Goal: Transaction & Acquisition: Book appointment/travel/reservation

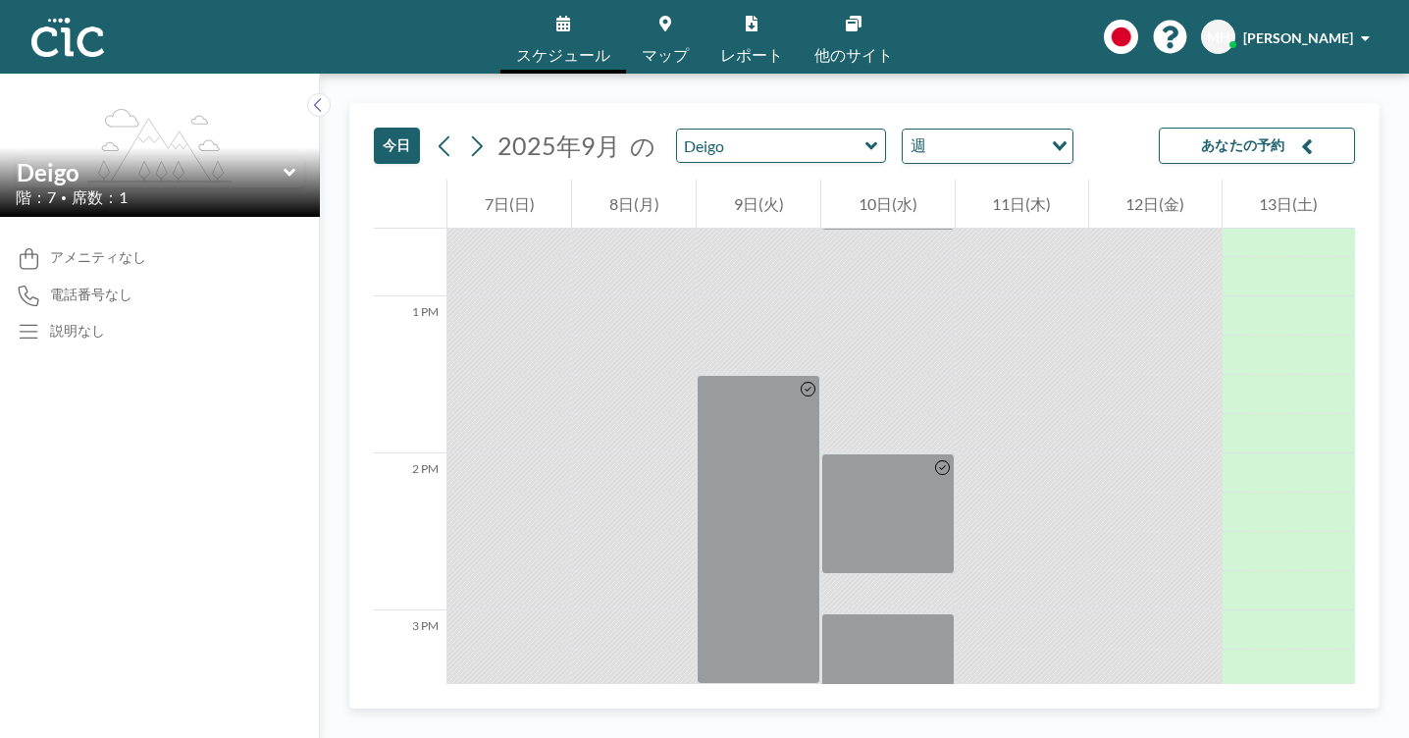
scroll to position [1977, 0]
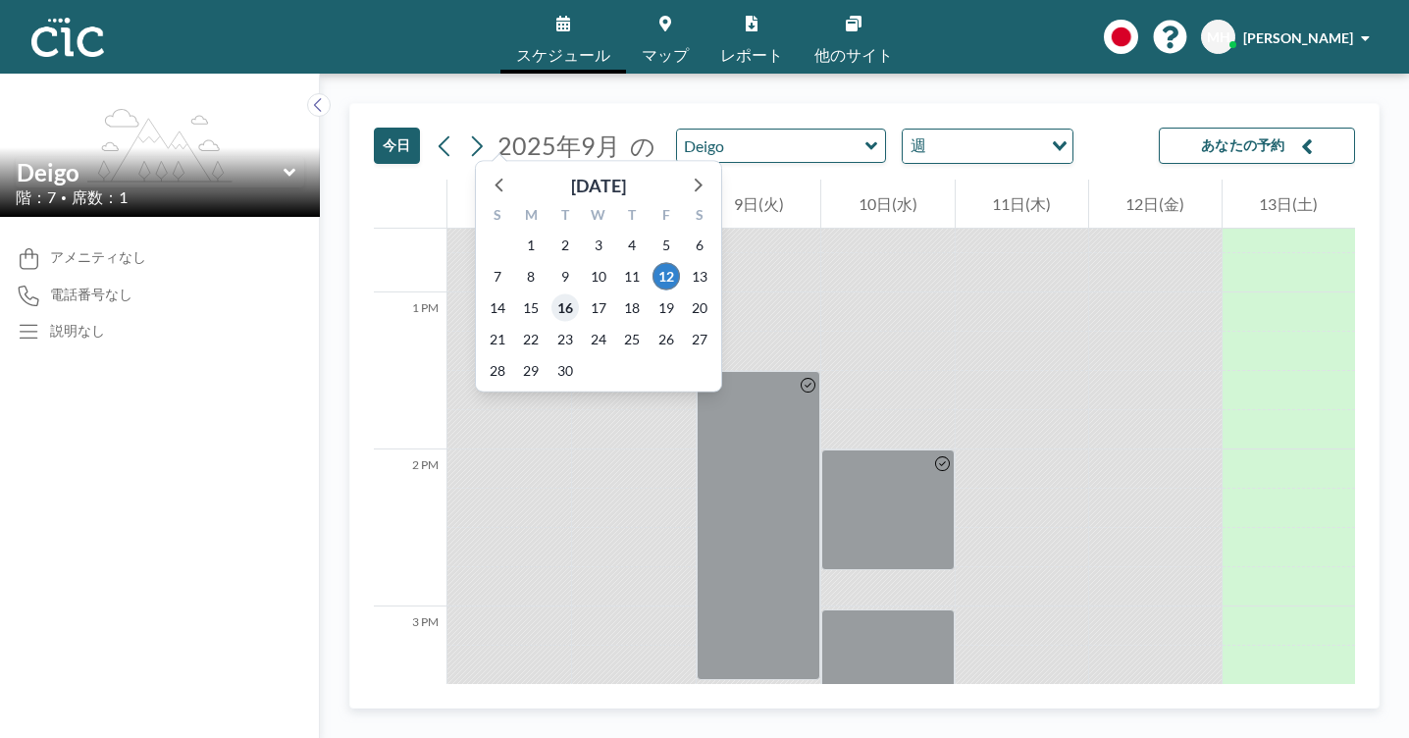
click at [552, 294] on span "16" at bounding box center [565, 307] width 27 height 27
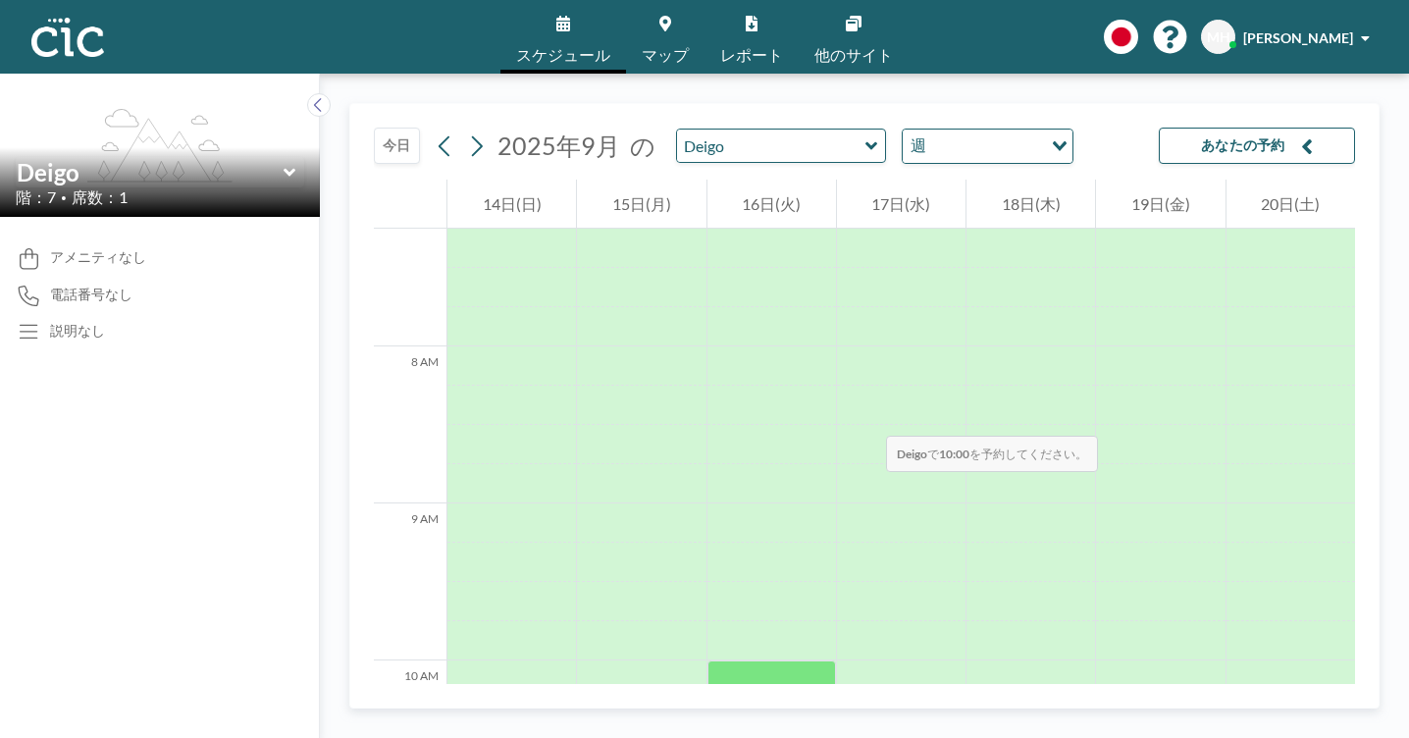
scroll to position [1143, 0]
click at [284, 163] on icon at bounding box center [290, 173] width 13 height 20
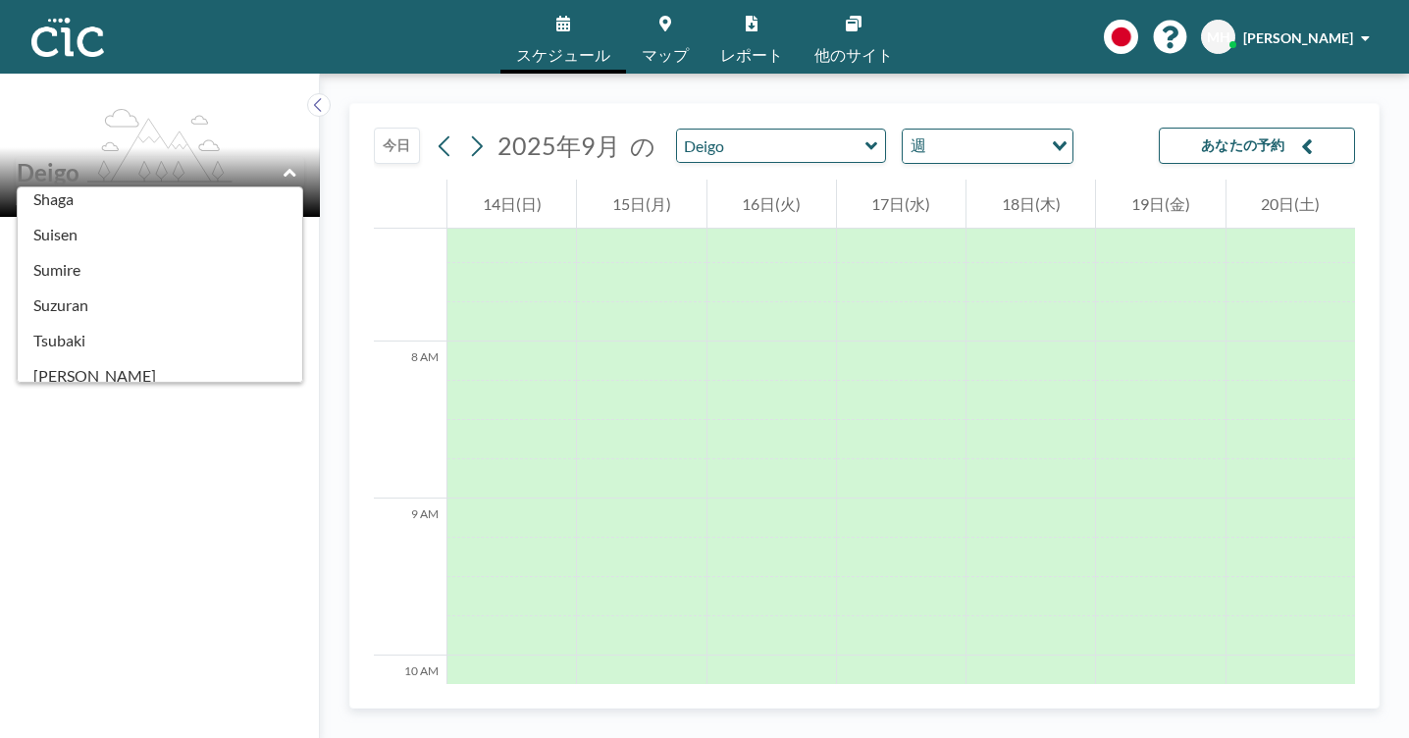
scroll to position [795, 0]
click at [663, 25] on link "マップ" at bounding box center [665, 37] width 79 height 74
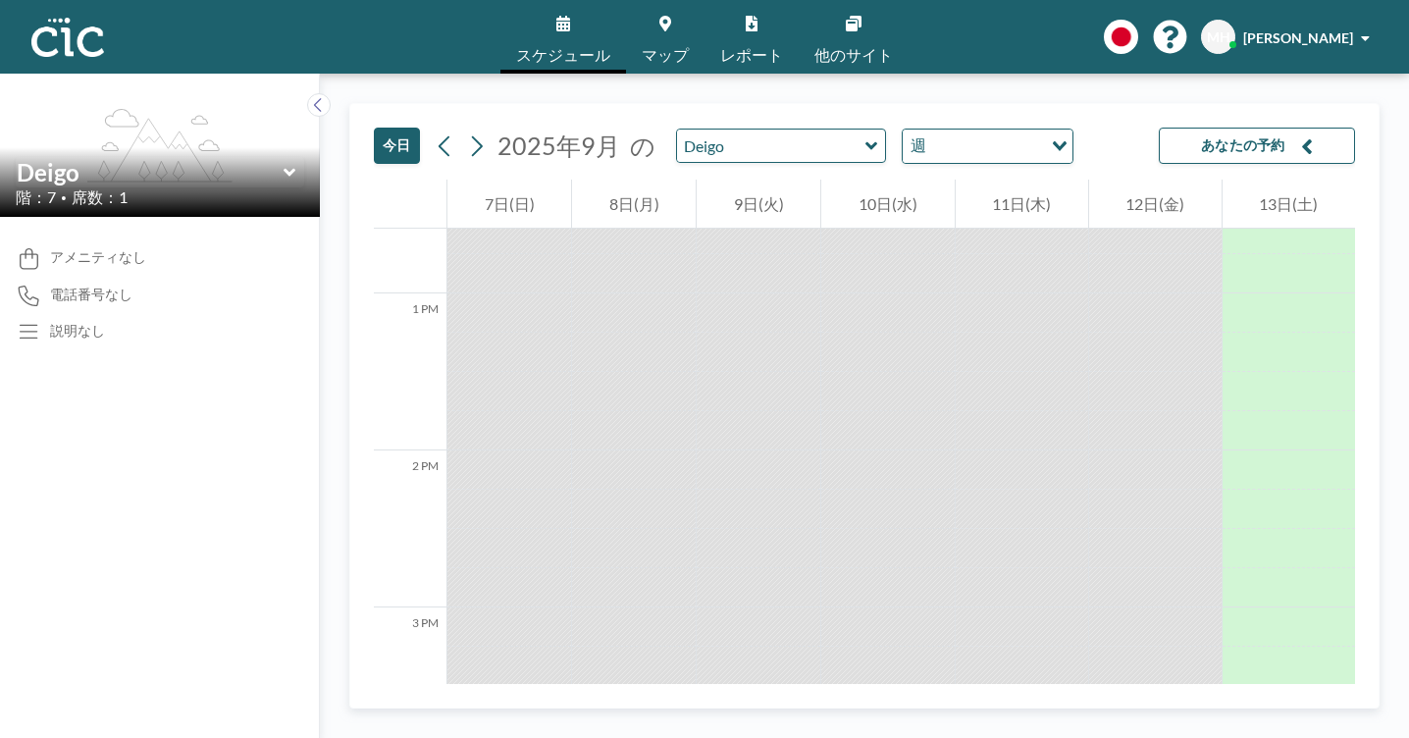
scroll to position [1977, 0]
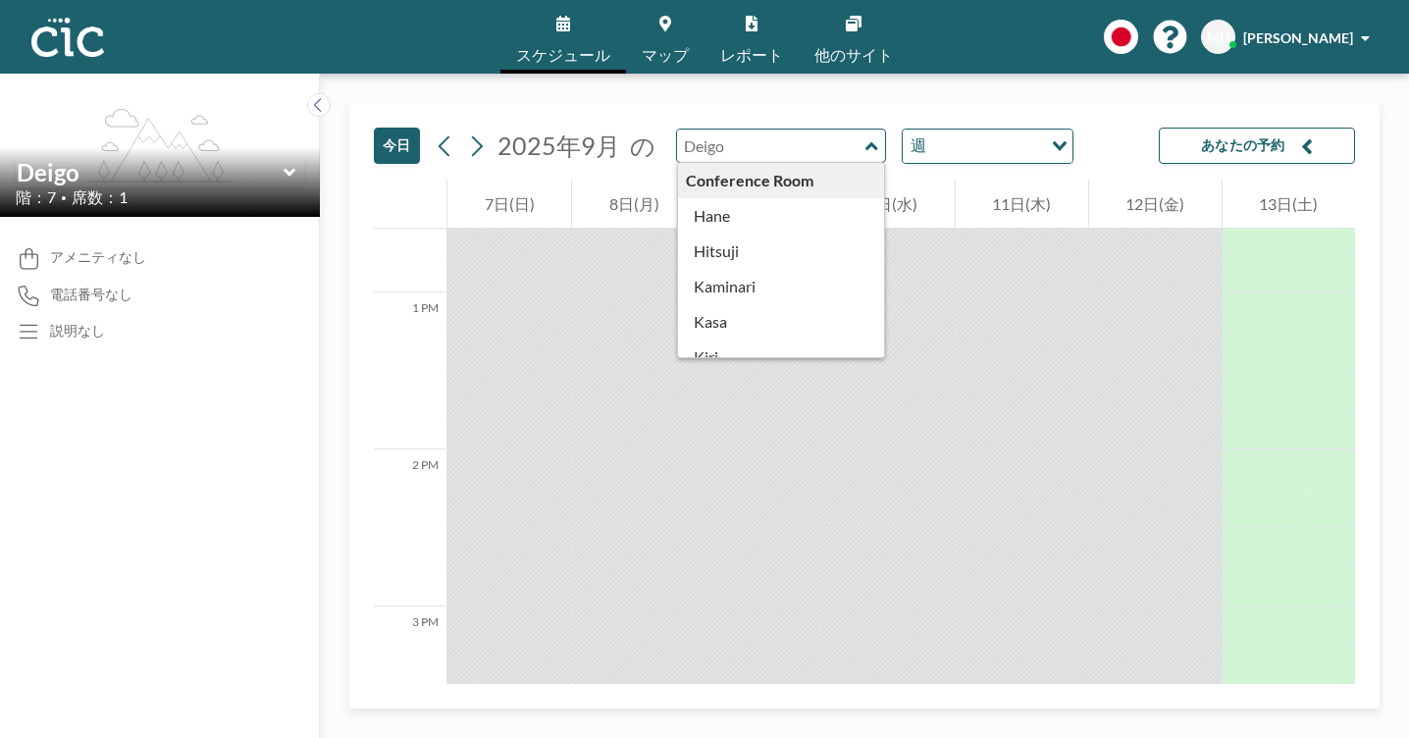
click at [677, 130] on input "text" at bounding box center [771, 146] width 188 height 32
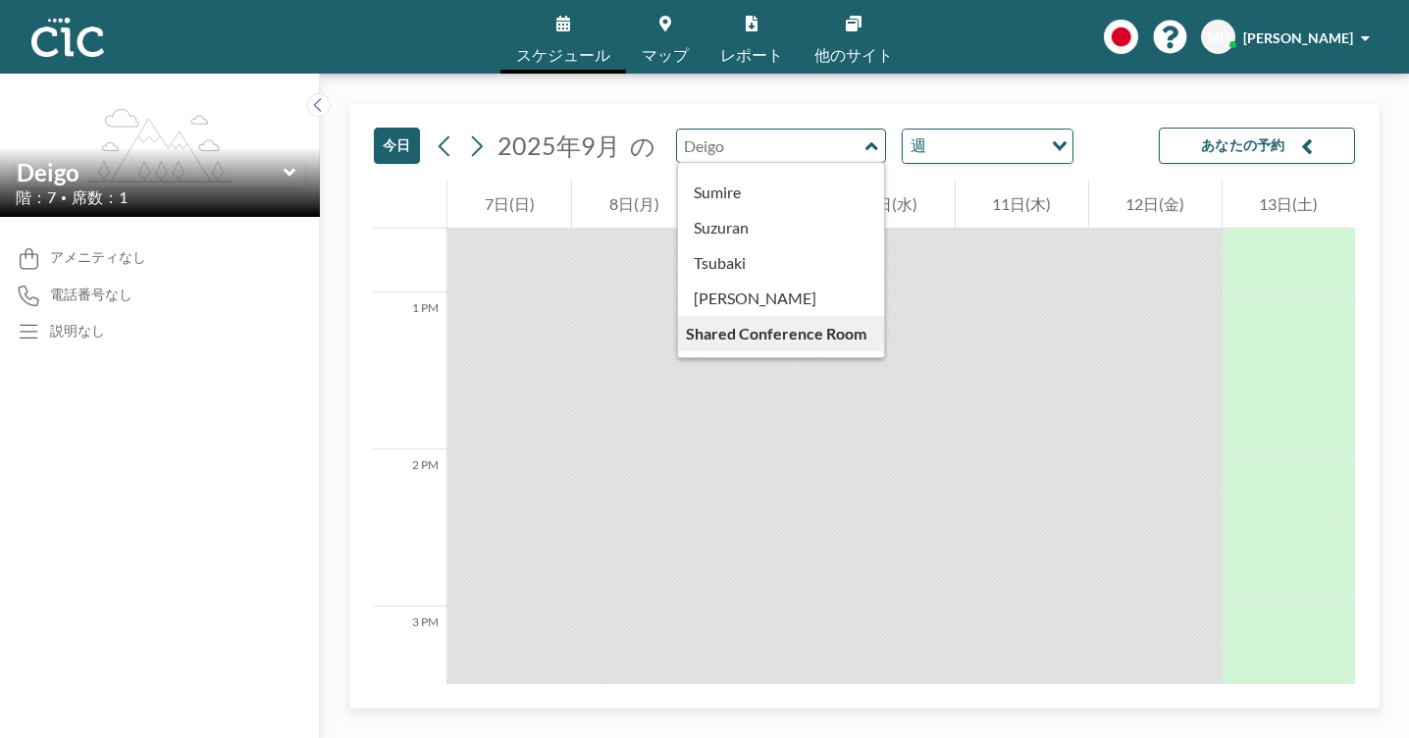
scroll to position [839, 0]
type input "Wata"
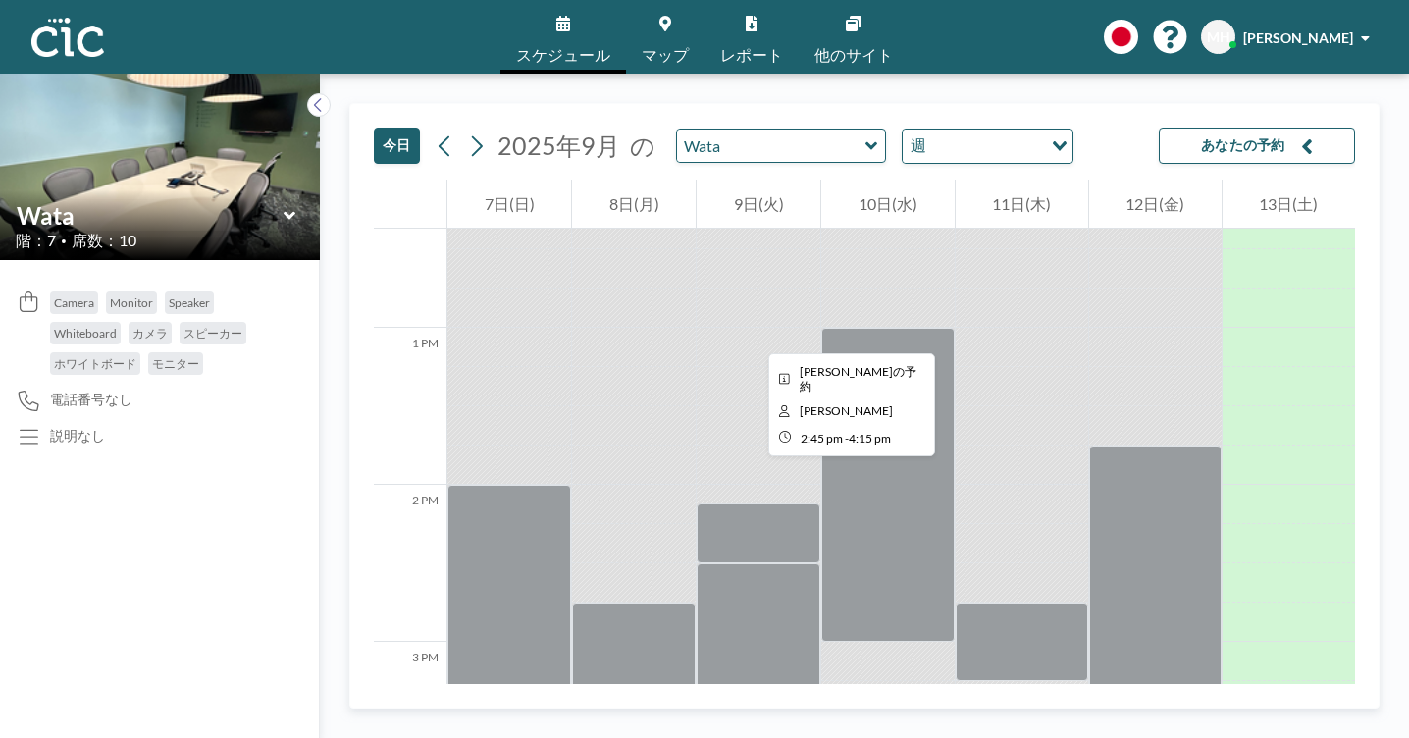
scroll to position [1977, 0]
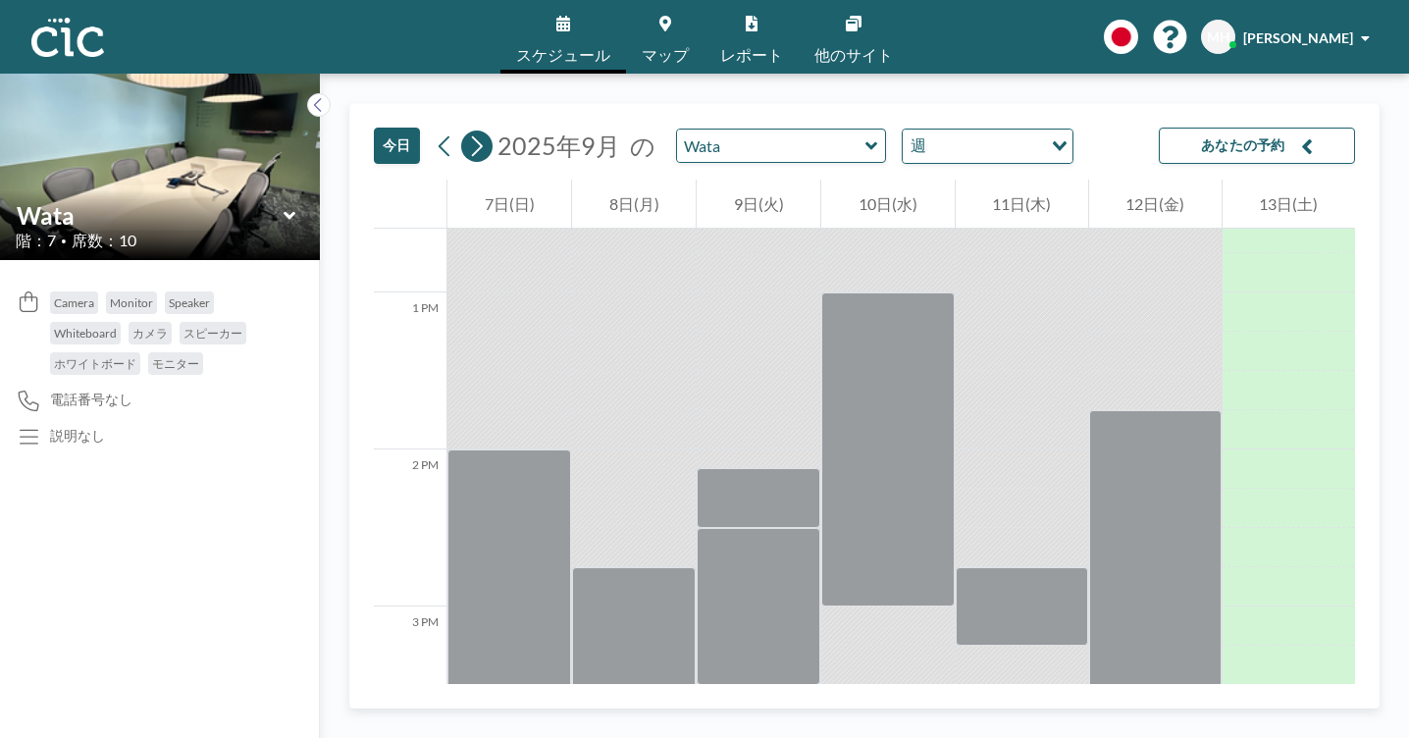
click at [472, 135] on icon at bounding box center [477, 145] width 11 height 21
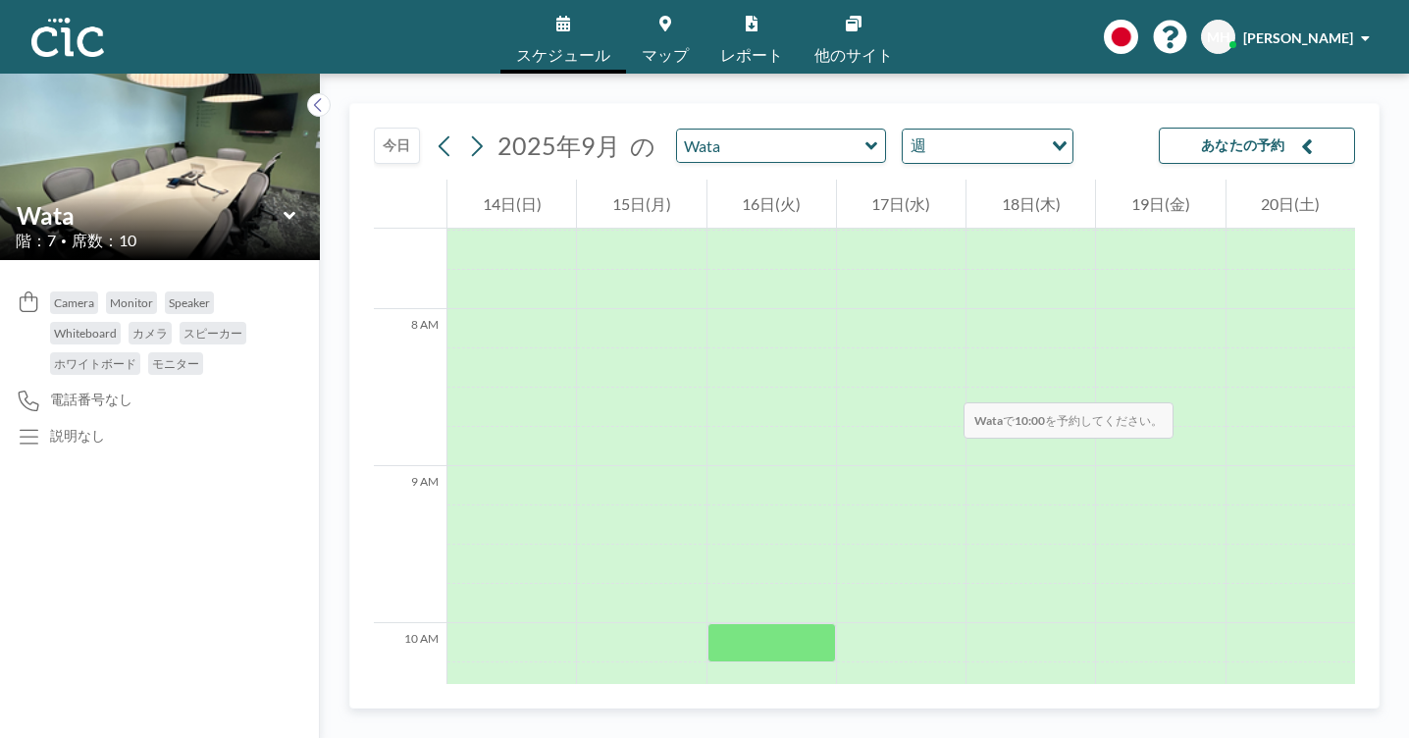
scroll to position [1179, 0]
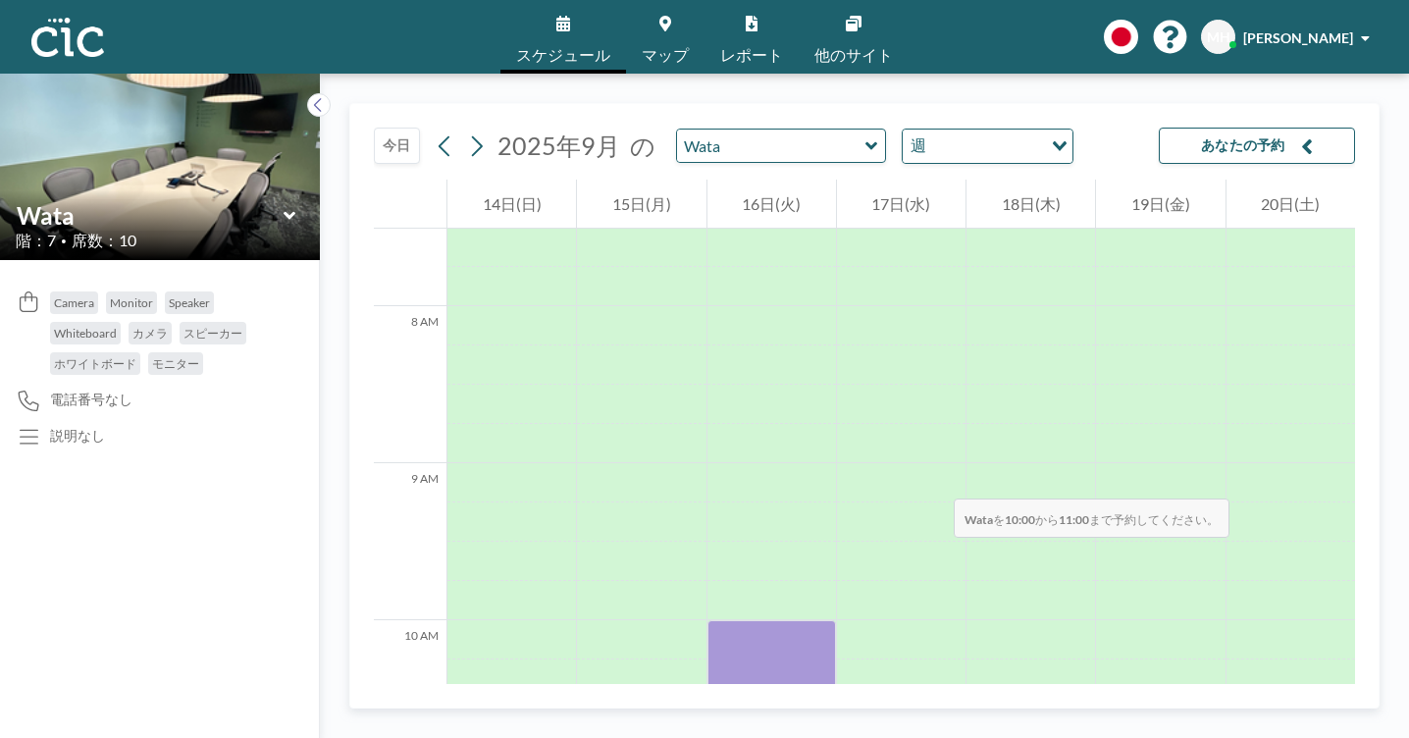
drag, startPoint x: 764, startPoint y: 305, endPoint x: 756, endPoint y: 386, distance: 80.9
click at [756, 620] on div at bounding box center [772, 698] width 129 height 157
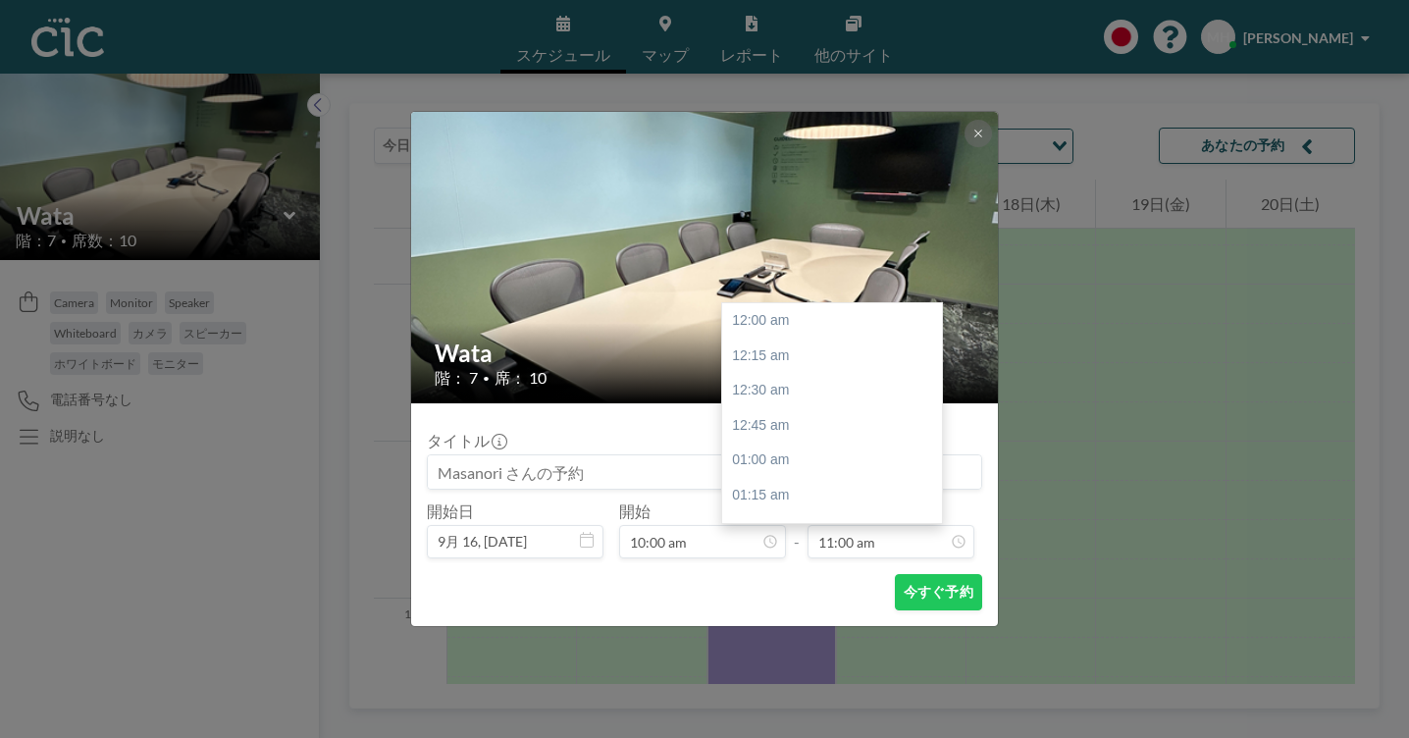
scroll to position [1379, 0]
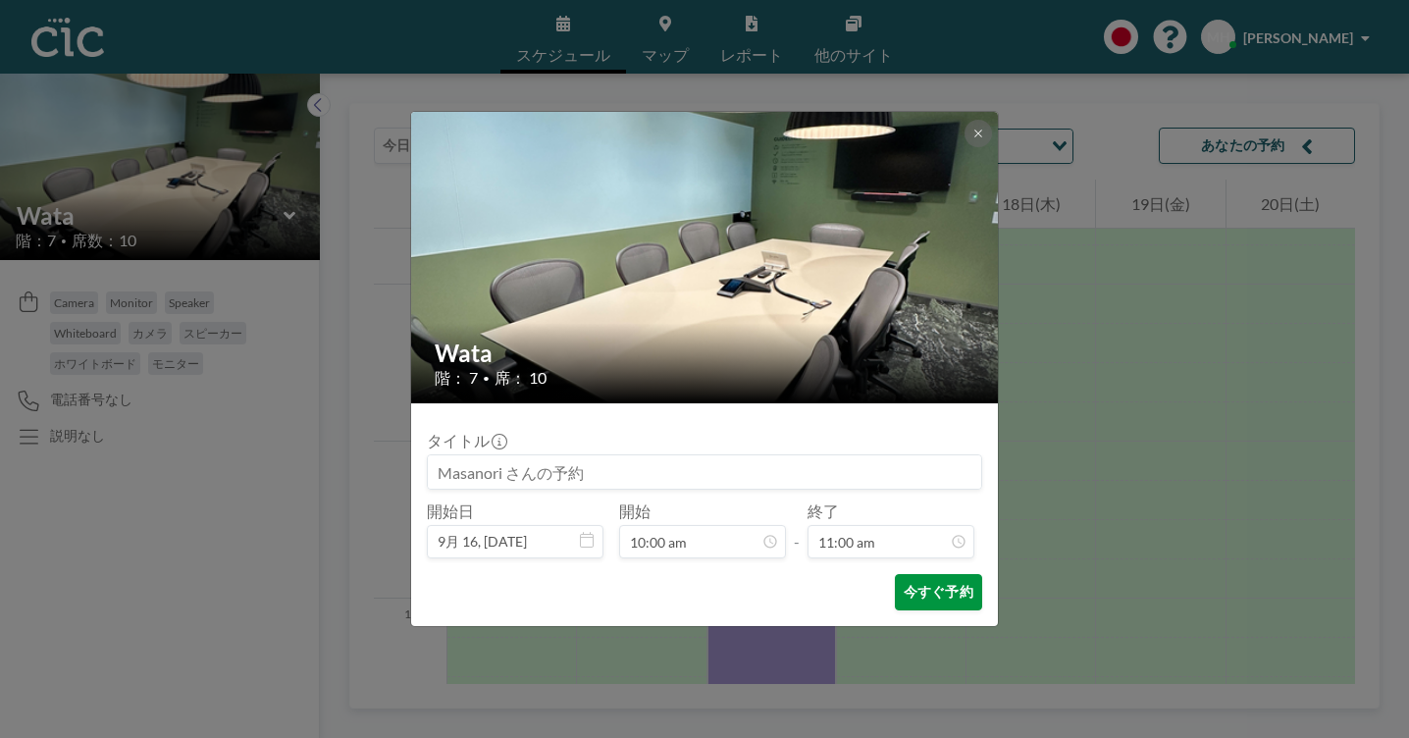
click at [895, 574] on button "今すぐ予約" at bounding box center [938, 592] width 87 height 36
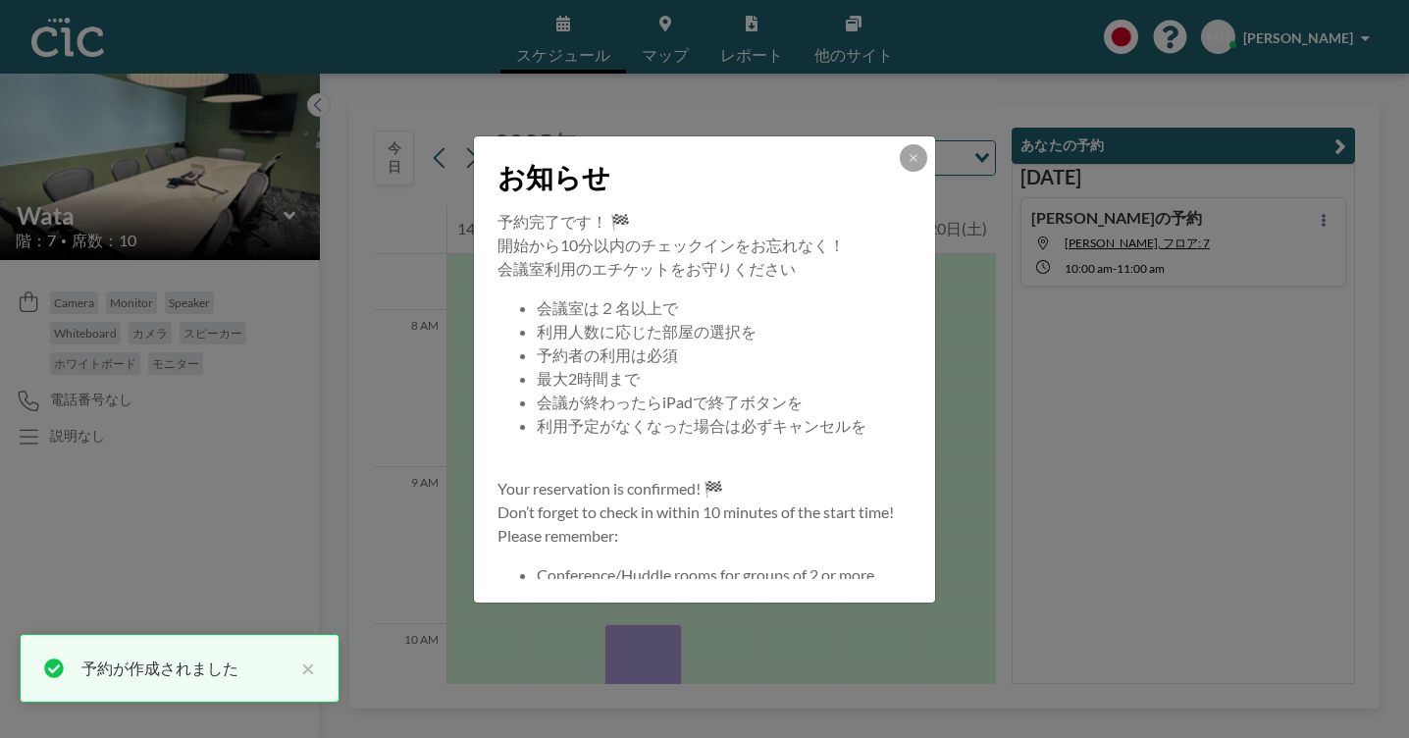
click at [1209, 313] on div "お知らせ 予約完了です！ 🏁 開始から10分以内のチェックインをお忘れなく！ 会議室利用のエチケットをお守りください 会議室は２名以上で 利用人数に応じた部屋…" at bounding box center [704, 369] width 1409 height 738
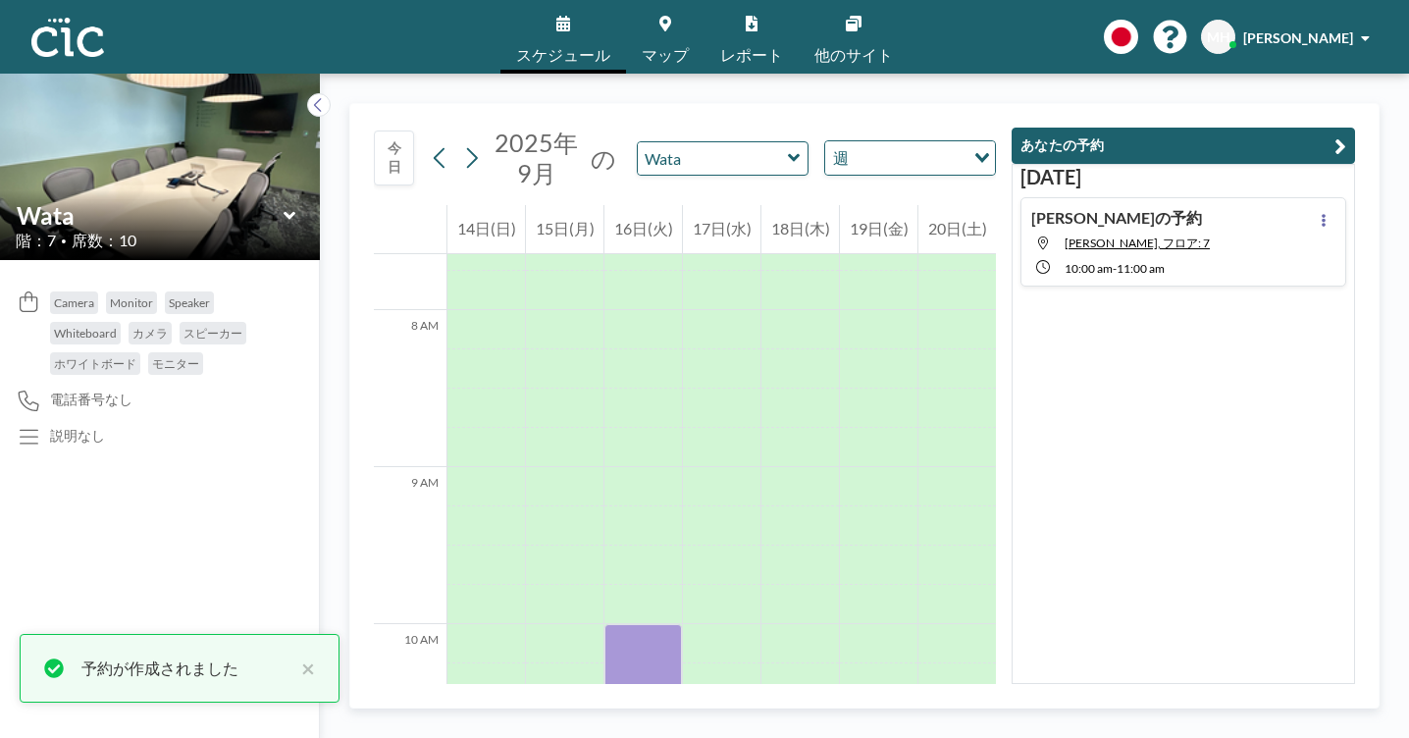
click at [1211, 293] on div "9月16日 Masanori さんの予約 Wata, フロア: 7 10:00 AM - 11:00 AM" at bounding box center [1183, 424] width 343 height 520
